Goal: Task Accomplishment & Management: Use online tool/utility

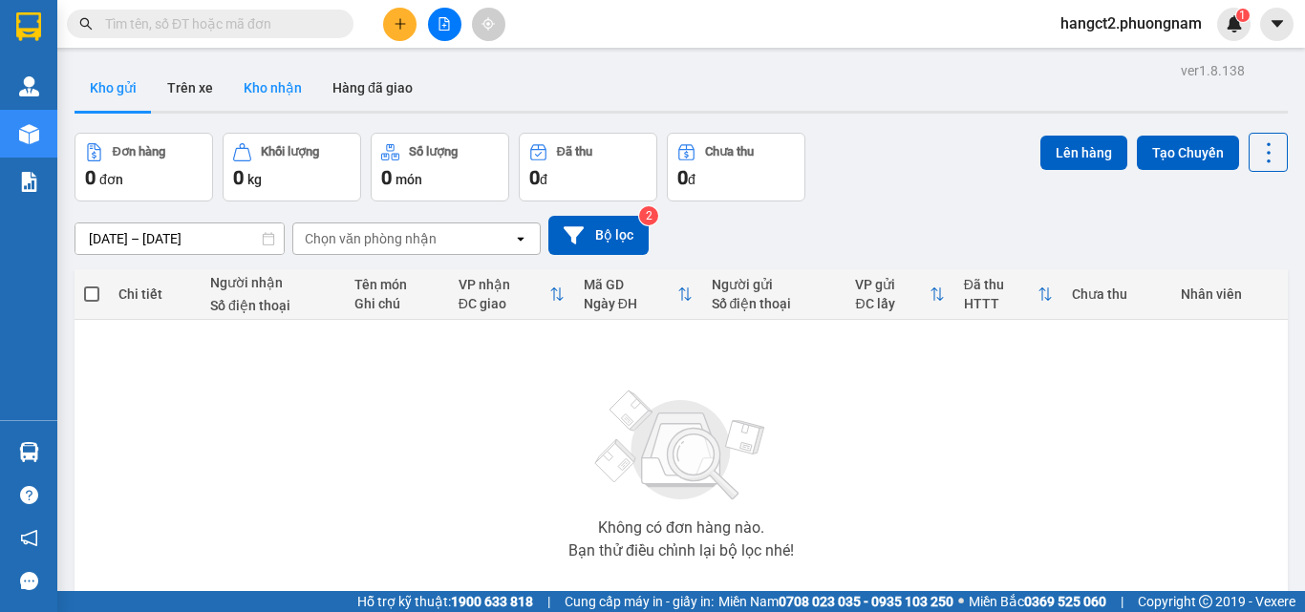
click at [264, 83] on button "Kho nhận" at bounding box center [272, 88] width 89 height 46
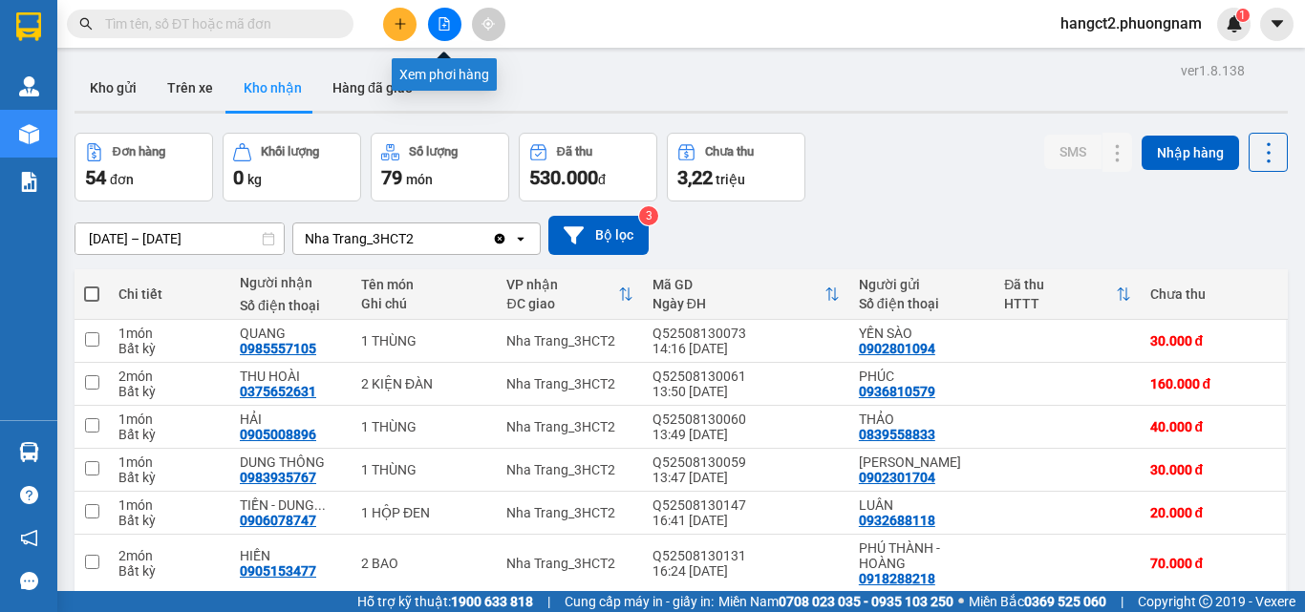
click at [440, 30] on button at bounding box center [444, 24] width 33 height 33
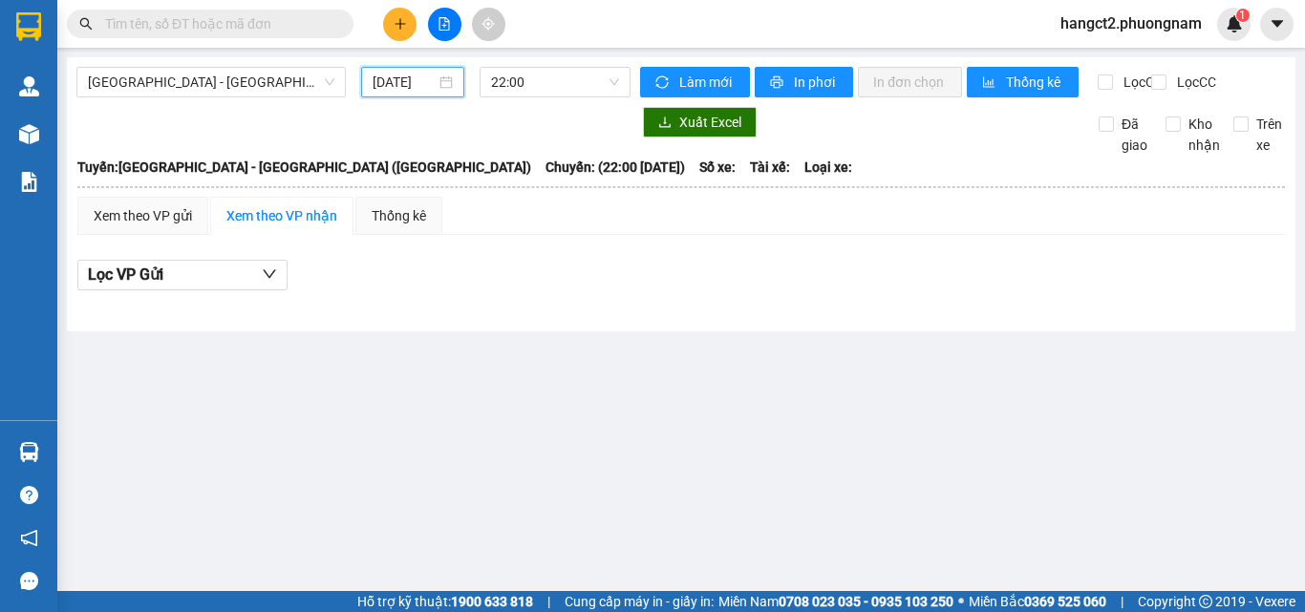
click at [415, 91] on input "[DATE]" at bounding box center [404, 82] width 63 height 21
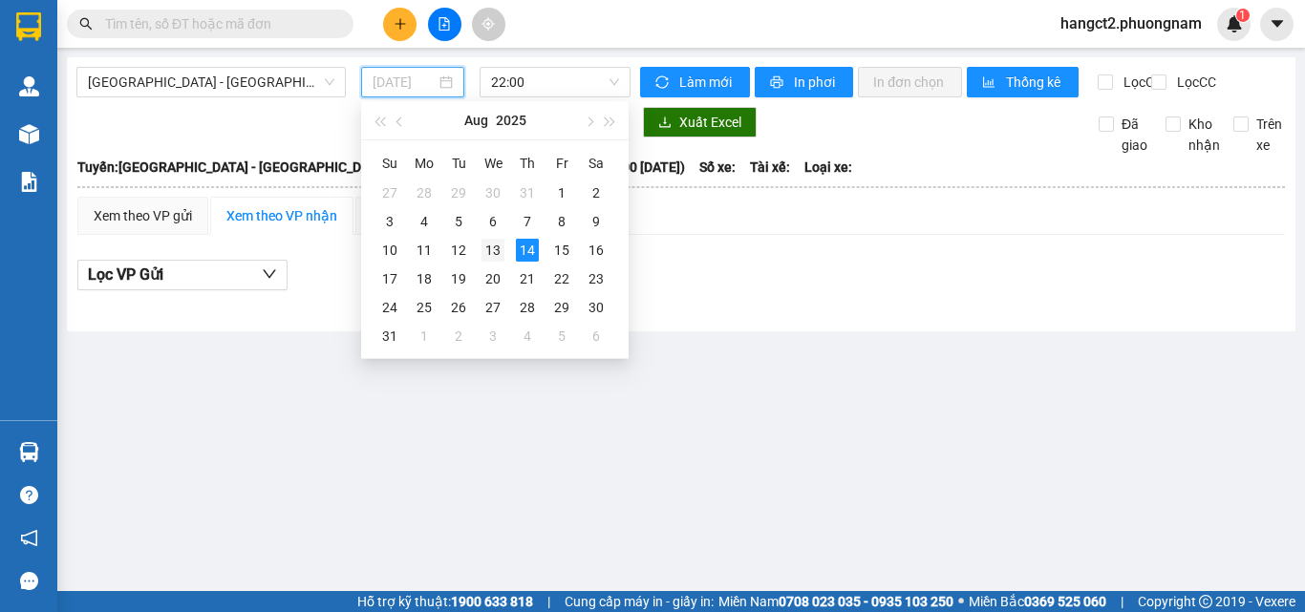
click at [494, 248] on div "13" at bounding box center [492, 250] width 23 height 23
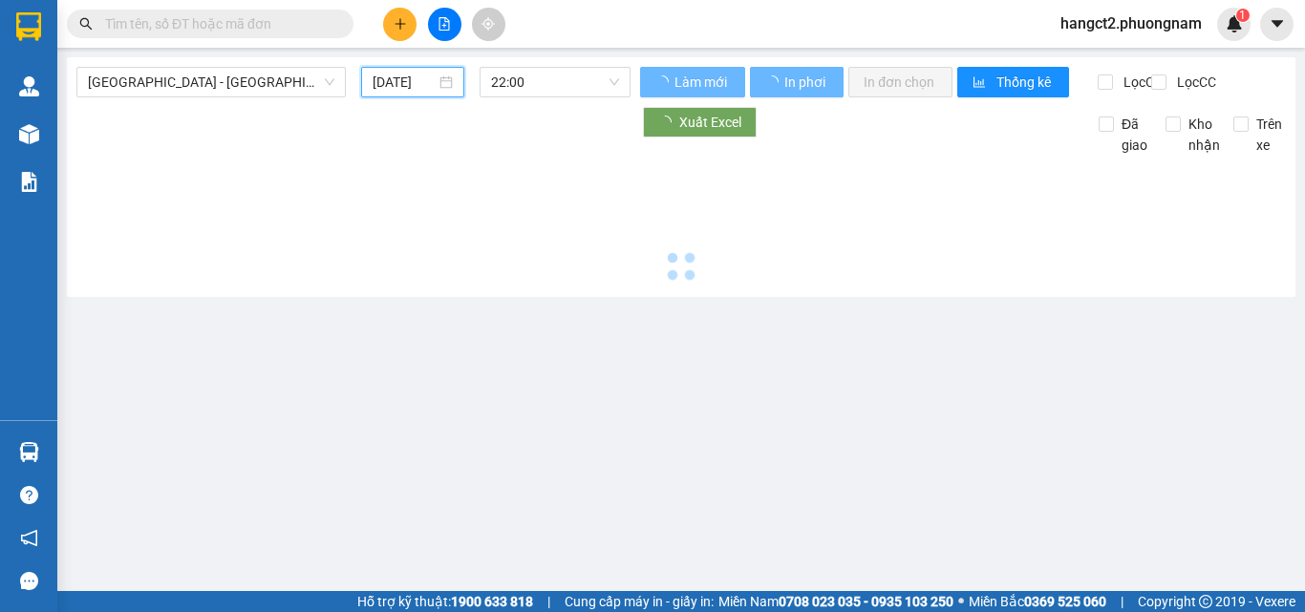
type input "[DATE]"
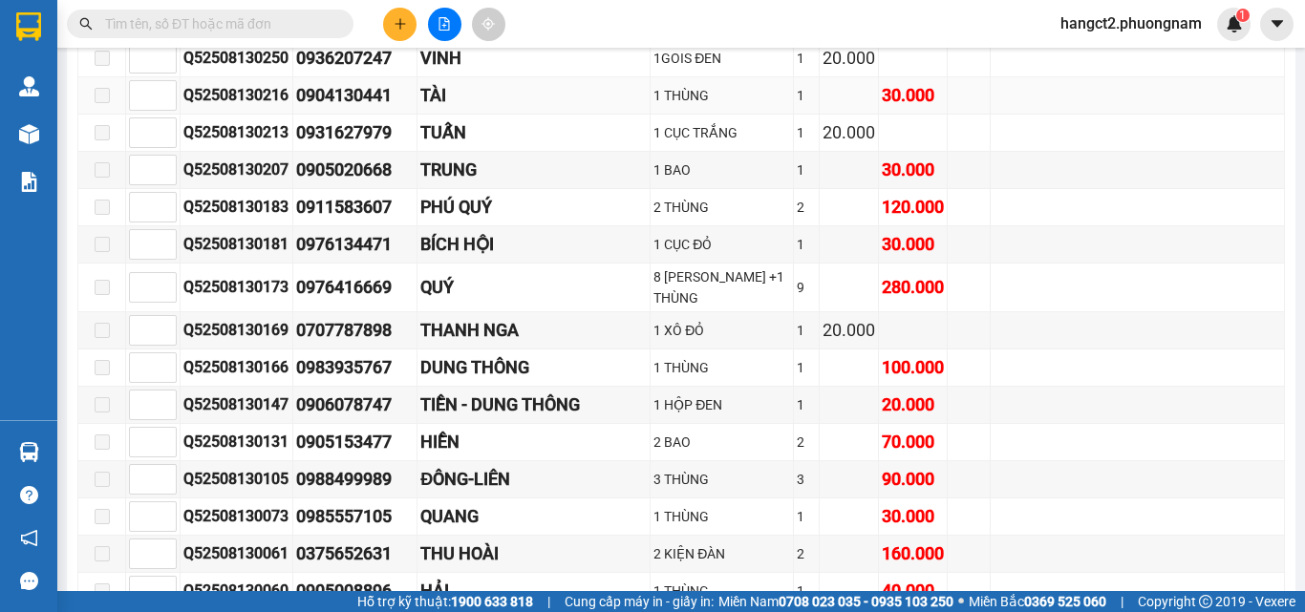
scroll to position [13661, 0]
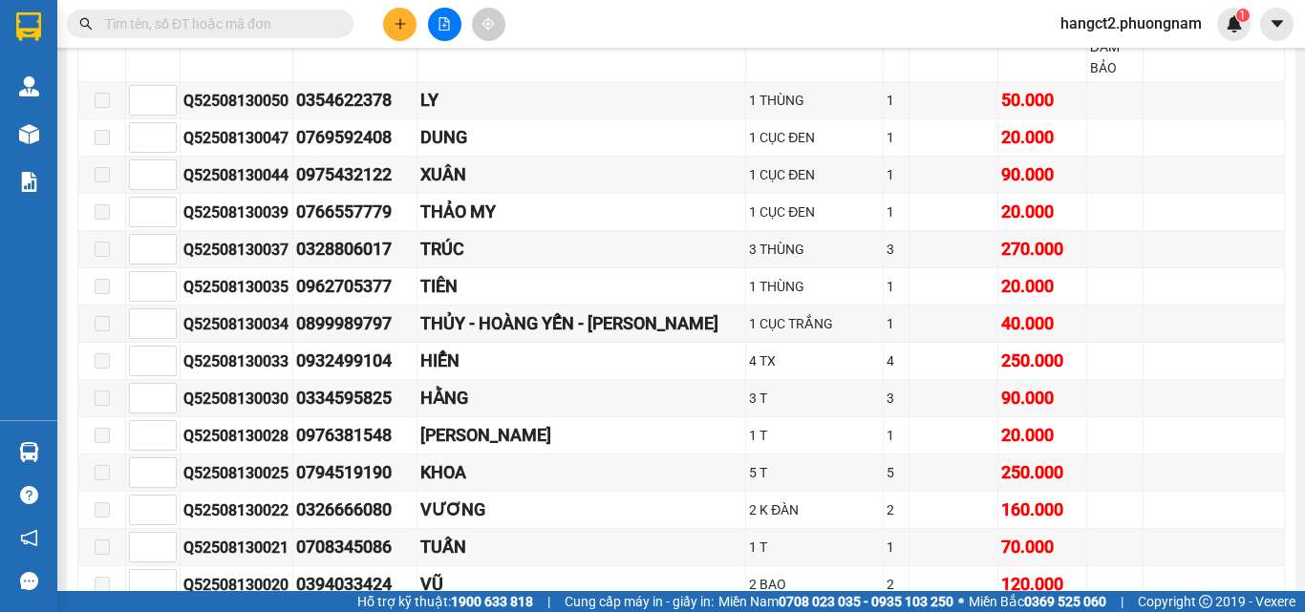
scroll to position [7834, 0]
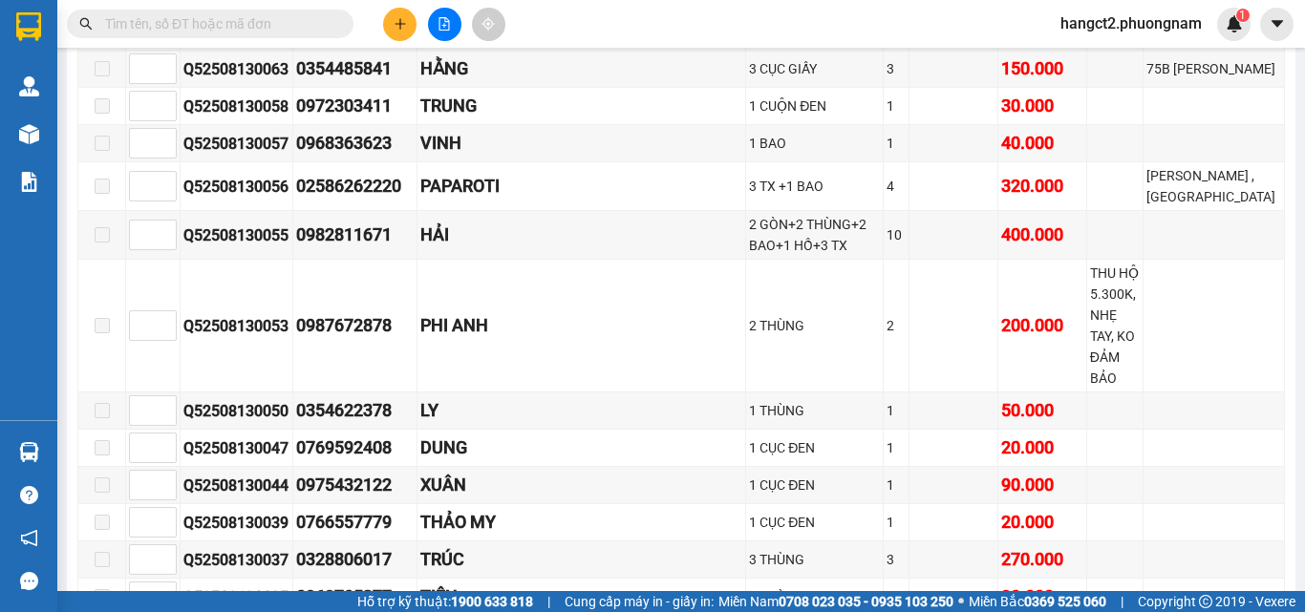
click at [203, 17] on input "text" at bounding box center [217, 23] width 225 height 21
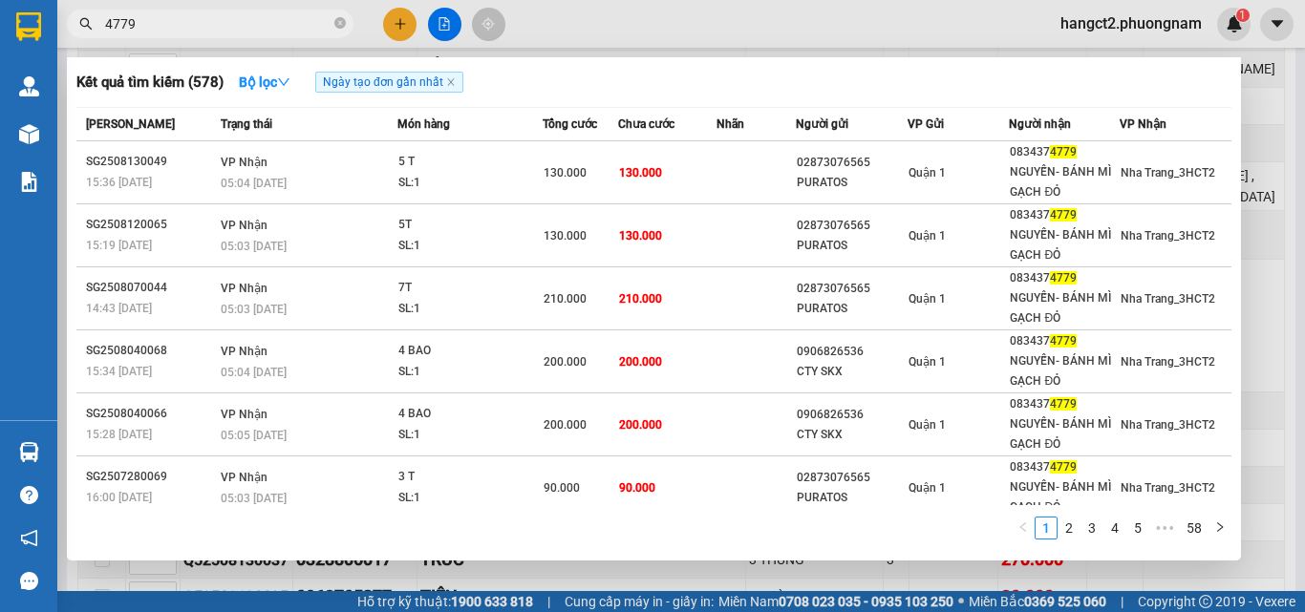
type input "4779"
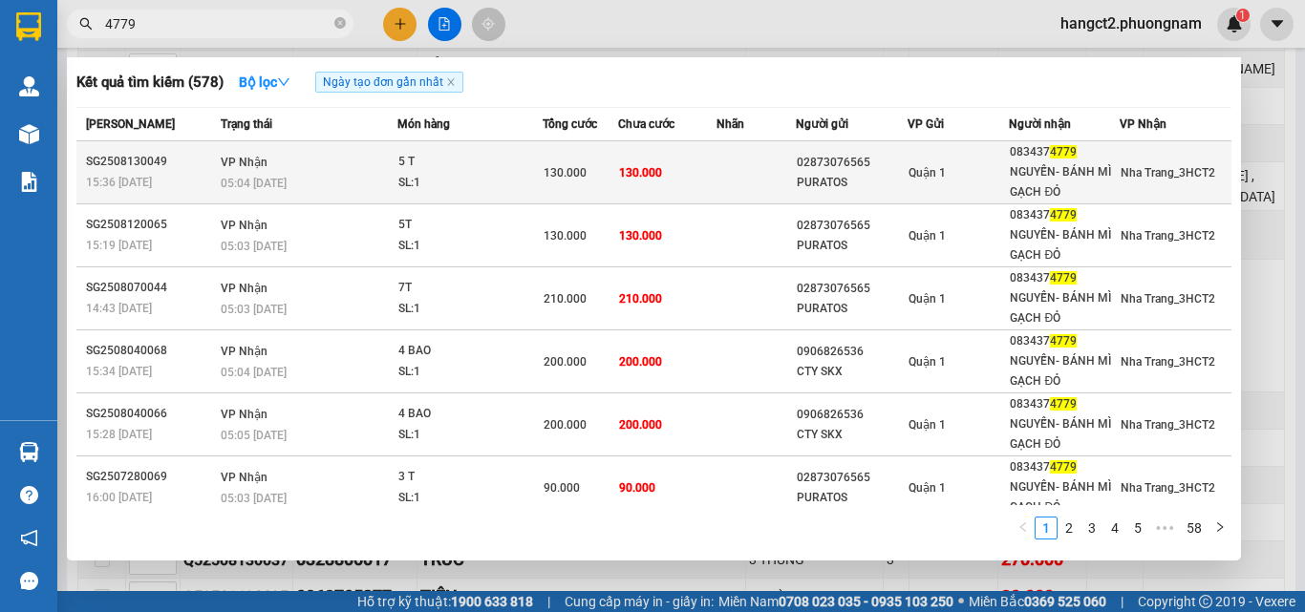
click at [661, 158] on td "130.000" at bounding box center [666, 172] width 97 height 63
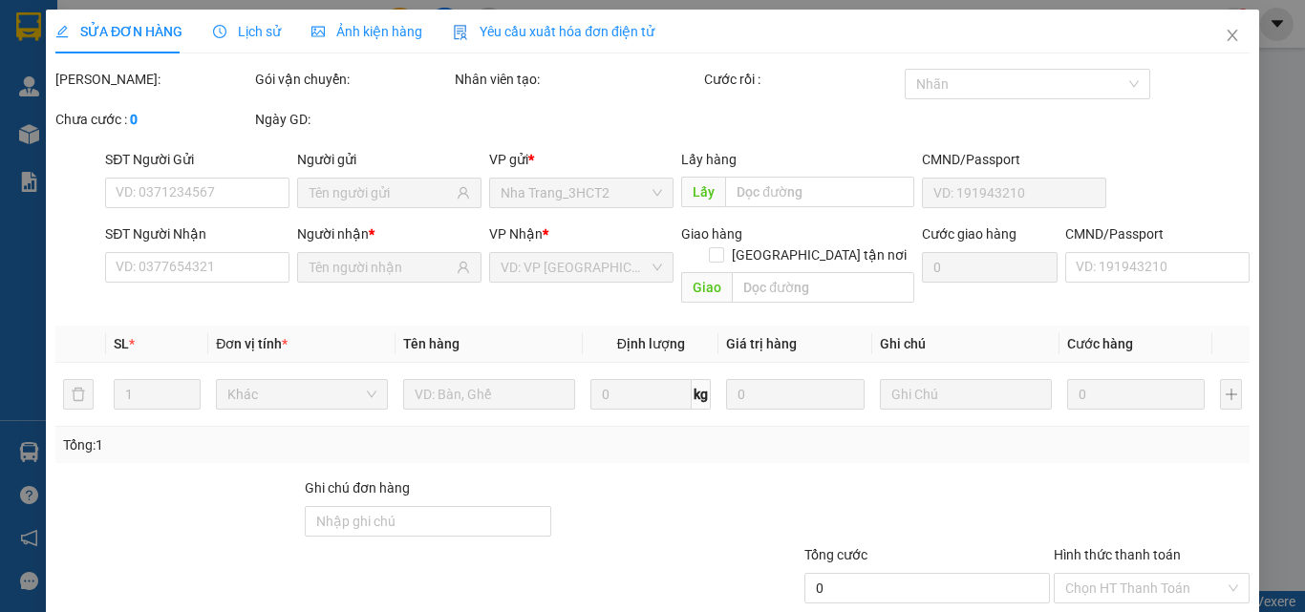
type input "02873076565"
type input "PURATOS"
type input "0834374779"
type input "NGUYỄN- BÁNH MÌ GẠCH ĐỎ"
type input "130.000"
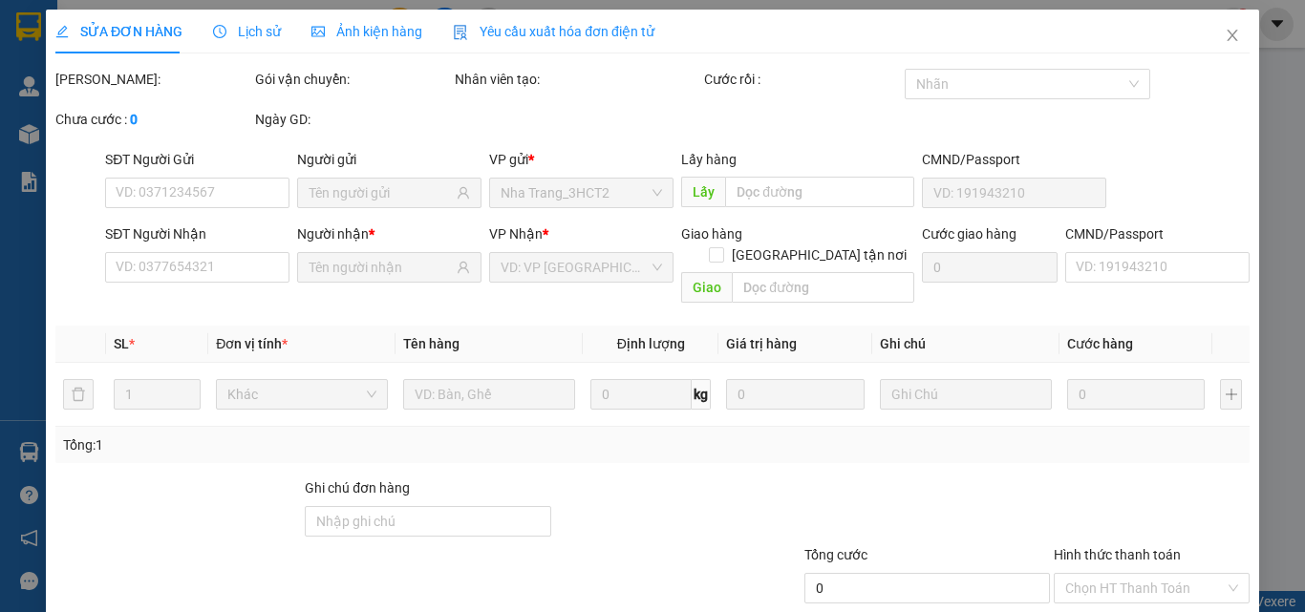
type input "130.000"
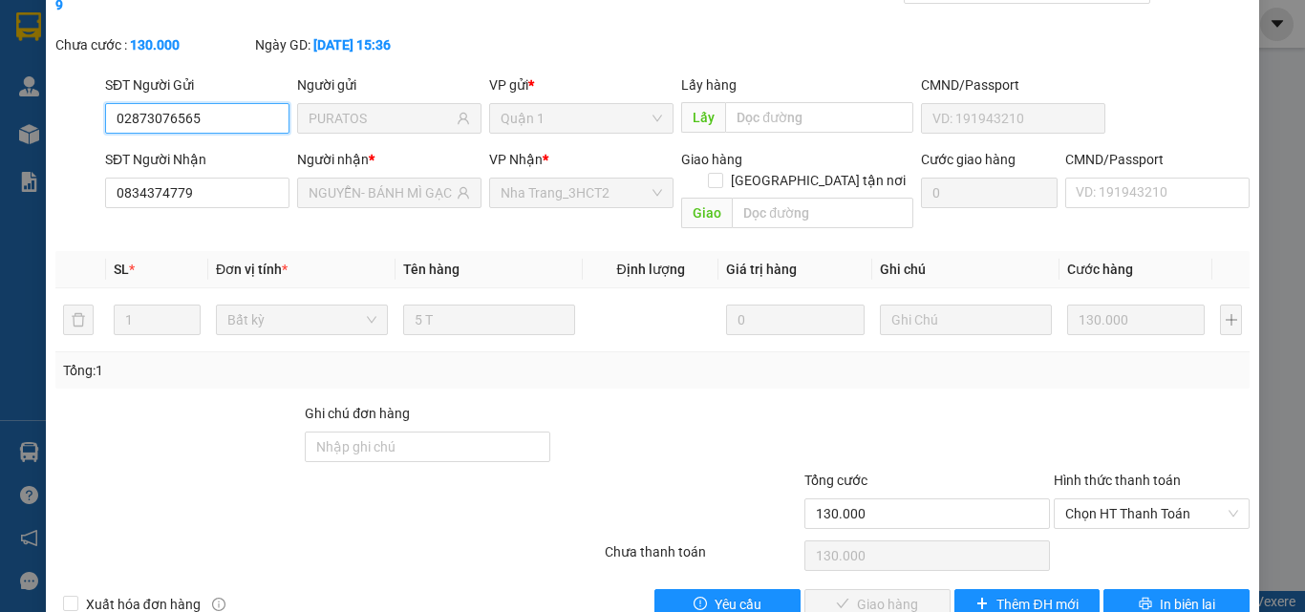
scroll to position [98, 0]
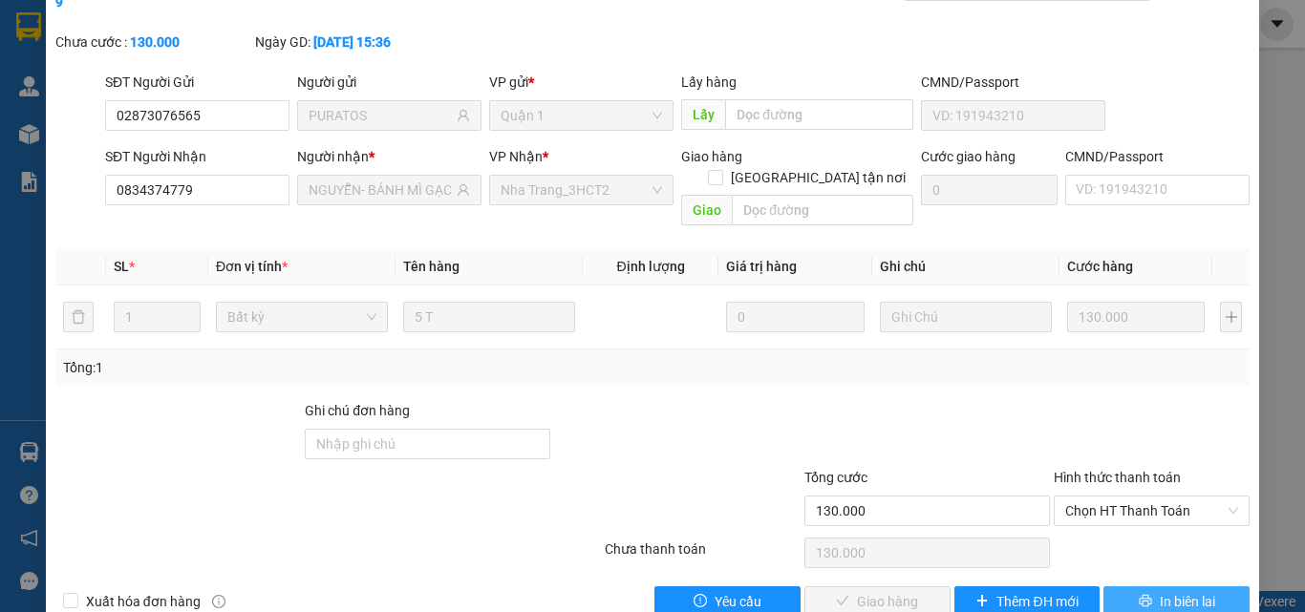
click at [1205, 587] on button "In biên lai" at bounding box center [1176, 602] width 146 height 31
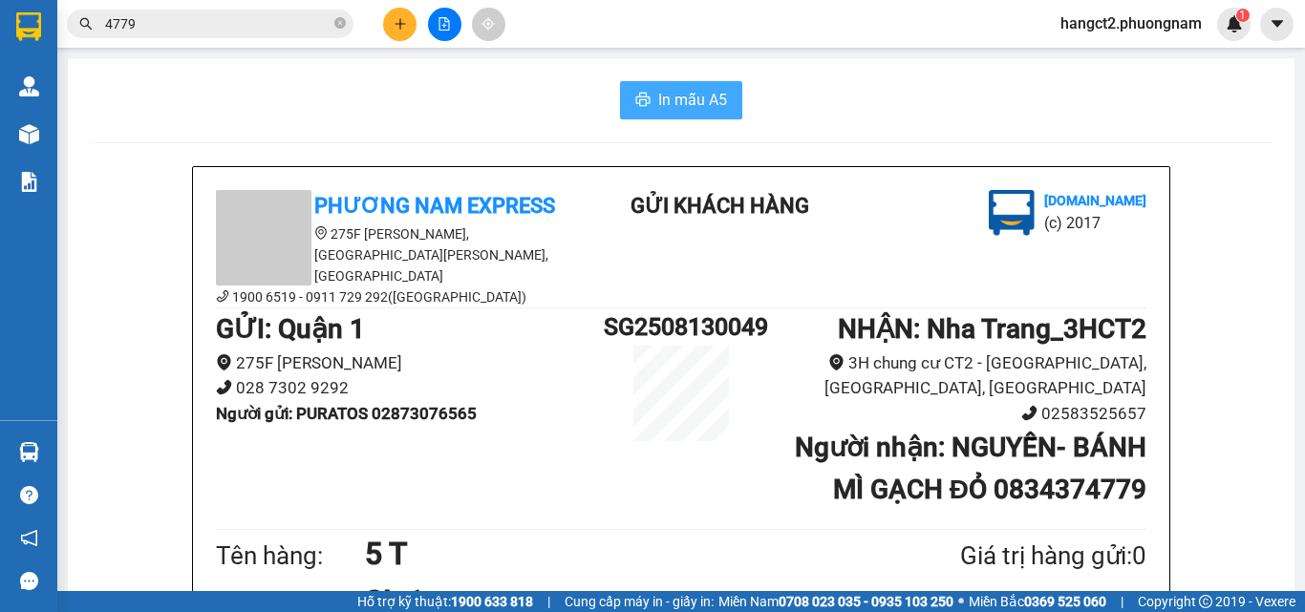
click at [666, 106] on span "In mẫu A5" at bounding box center [692, 100] width 69 height 24
